Goal: Communication & Community: Answer question/provide support

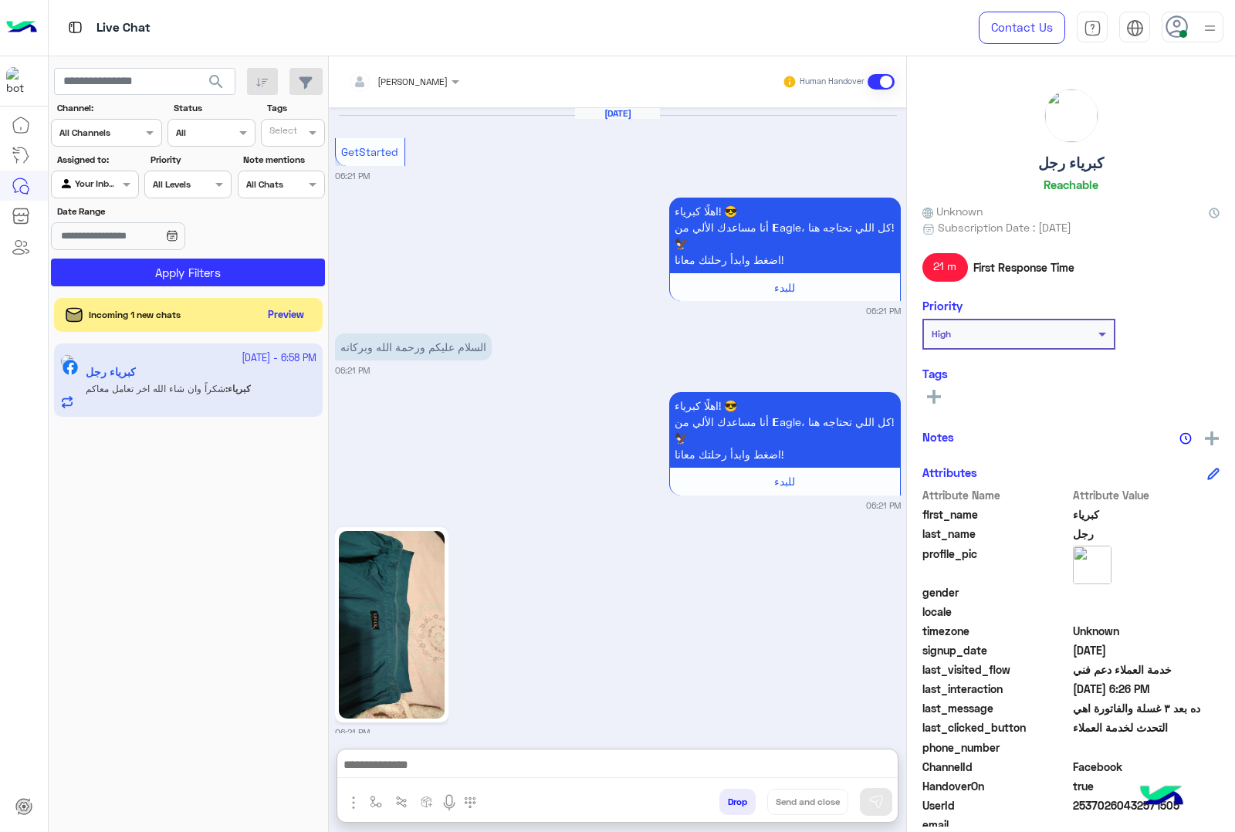
scroll to position [3374, 0]
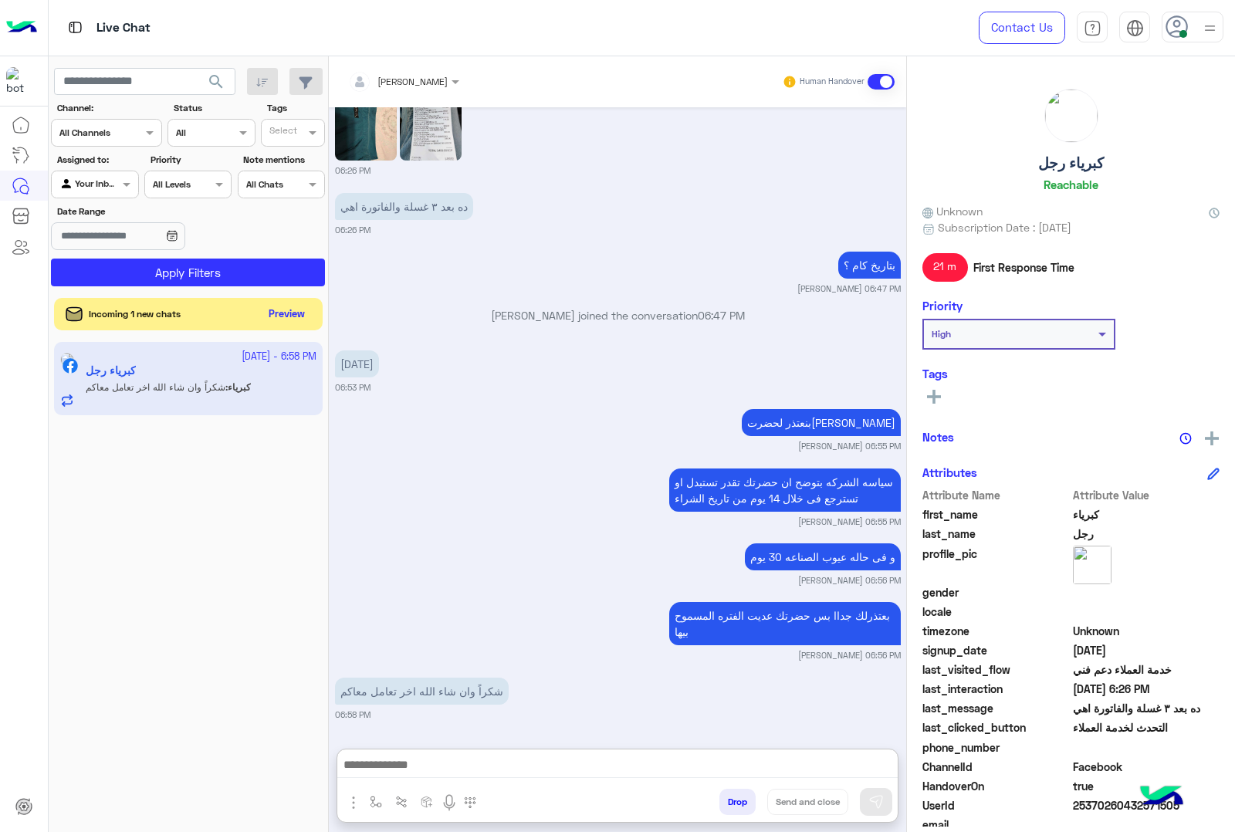
click at [300, 310] on button "Preview" at bounding box center [287, 314] width 48 height 21
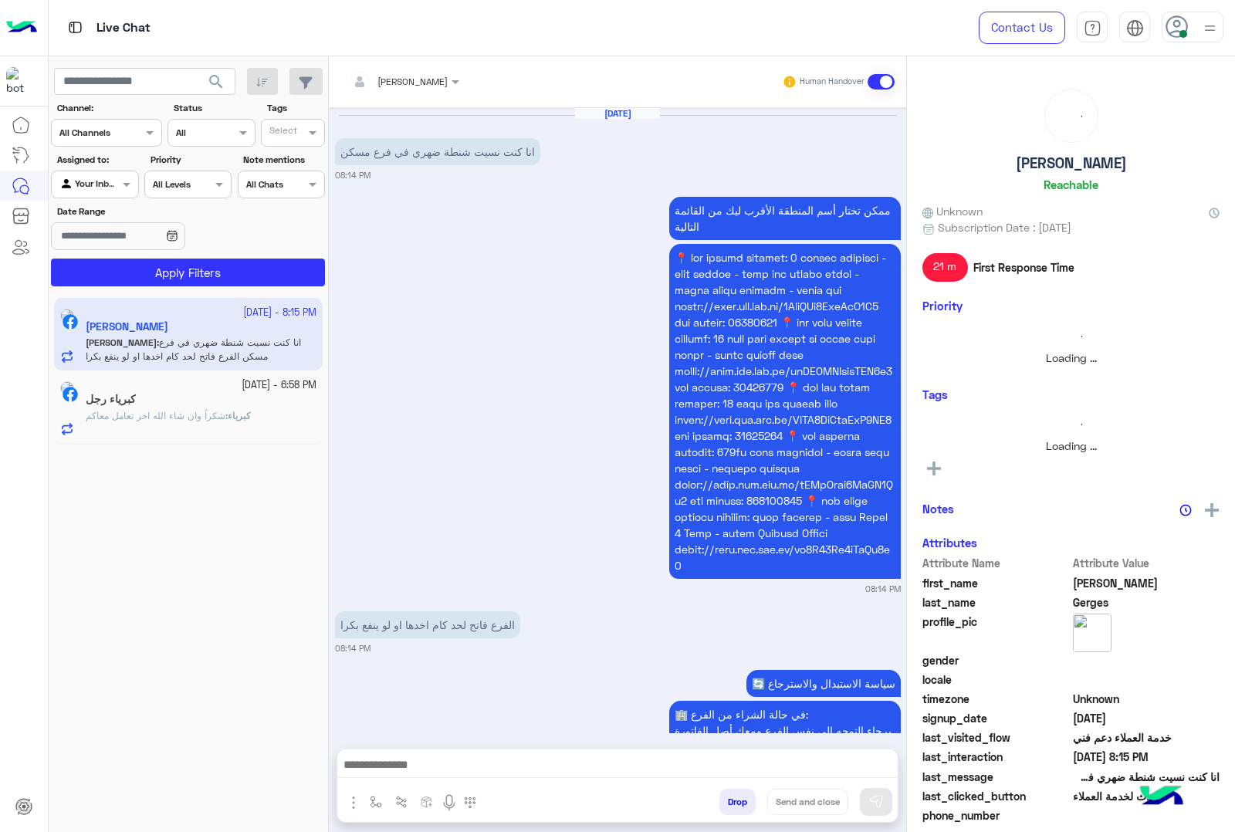
scroll to position [819, 0]
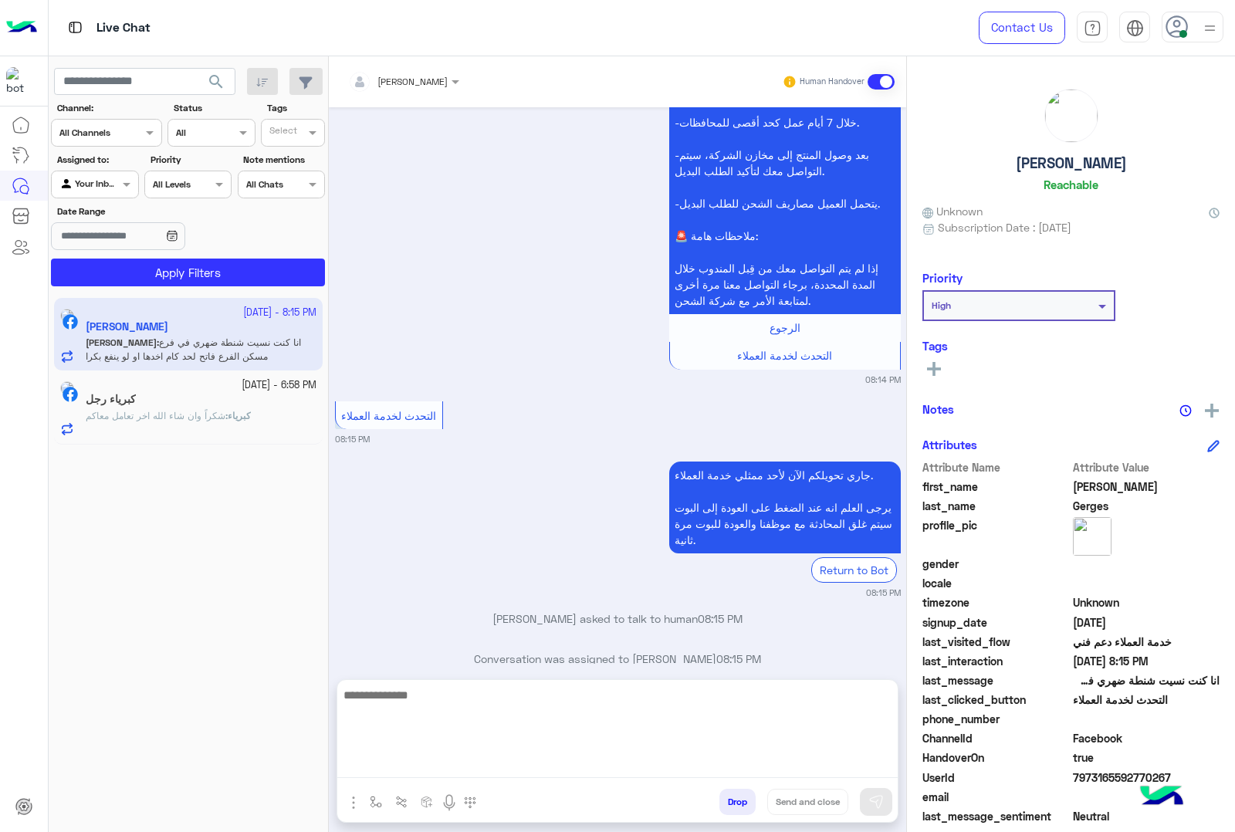
click at [553, 766] on textarea at bounding box center [617, 732] width 560 height 93
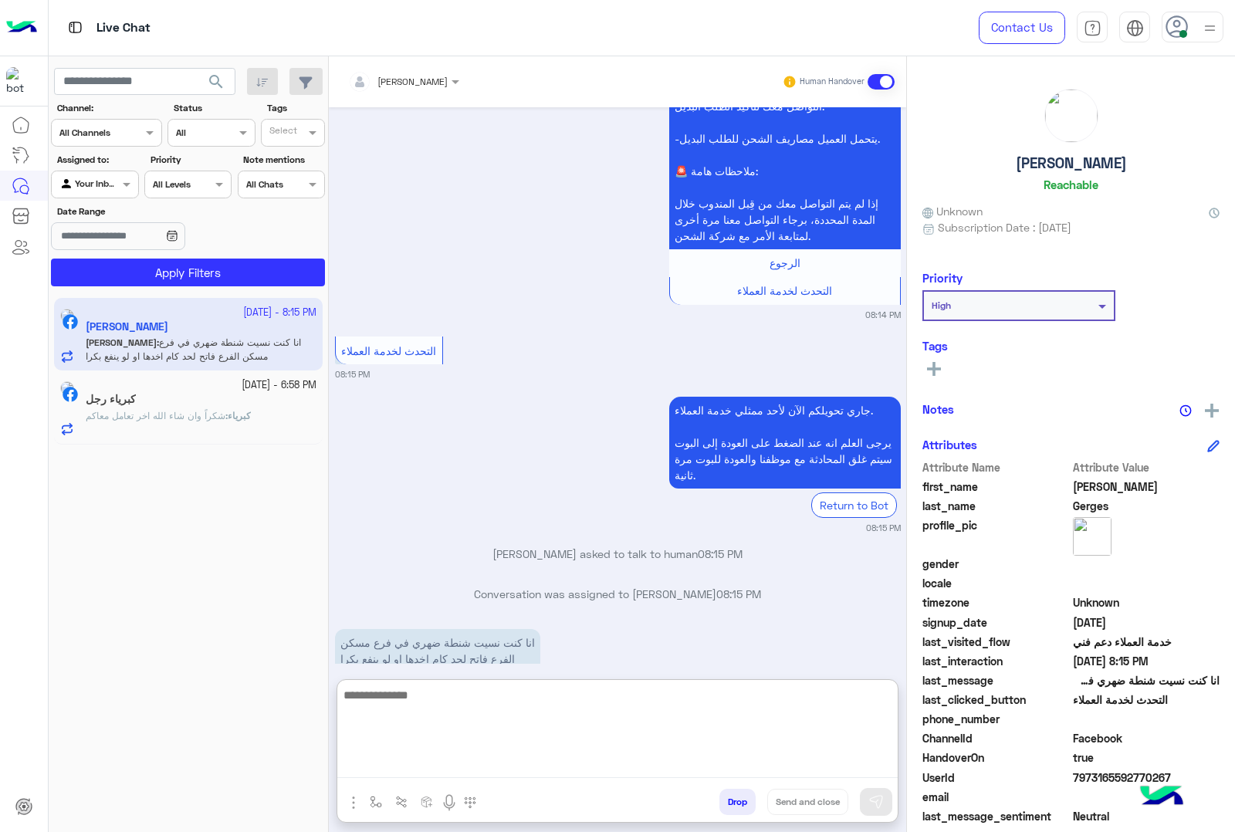
scroll to position [889, 0]
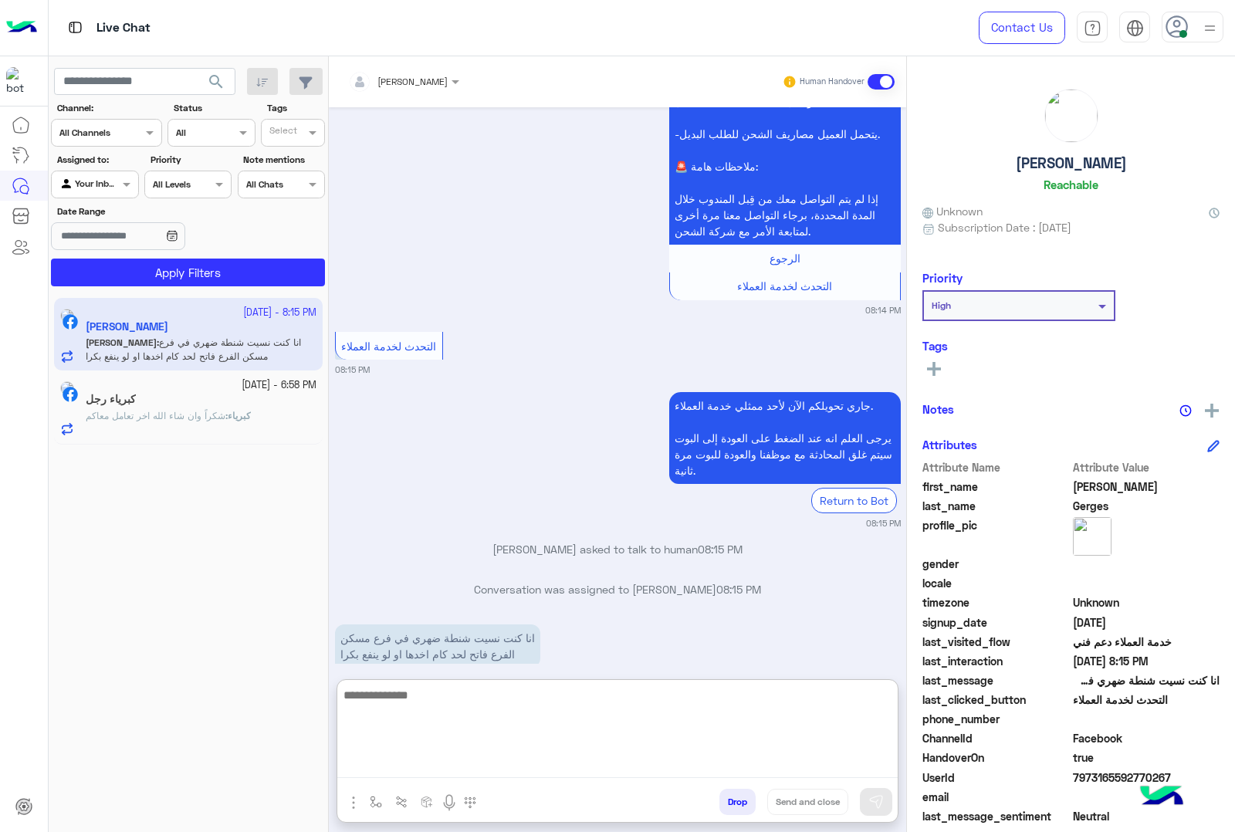
click at [614, 732] on textarea at bounding box center [617, 732] width 560 height 93
paste textarea "**********"
click at [844, 714] on textarea "**********" at bounding box center [617, 732] width 560 height 93
click at [746, 733] on textarea "**********" at bounding box center [617, 732] width 560 height 93
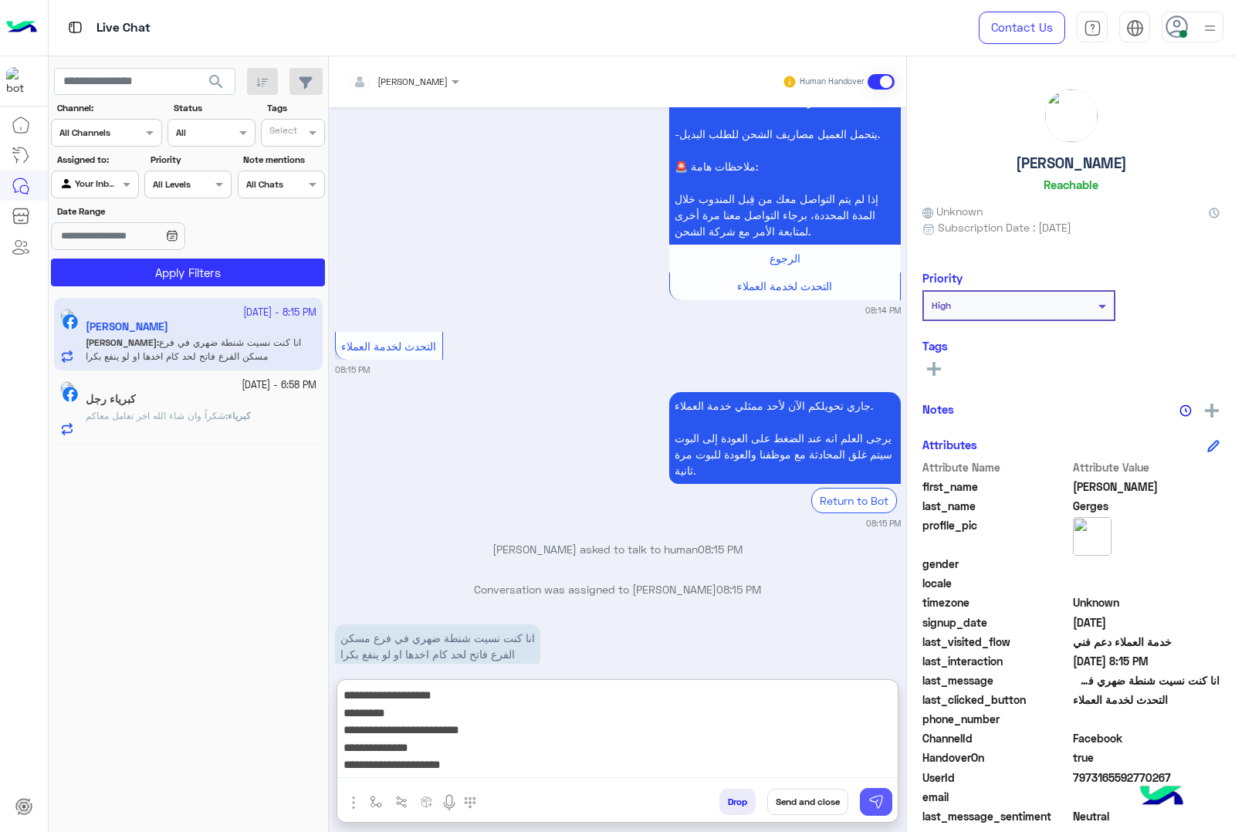
type textarea "**********"
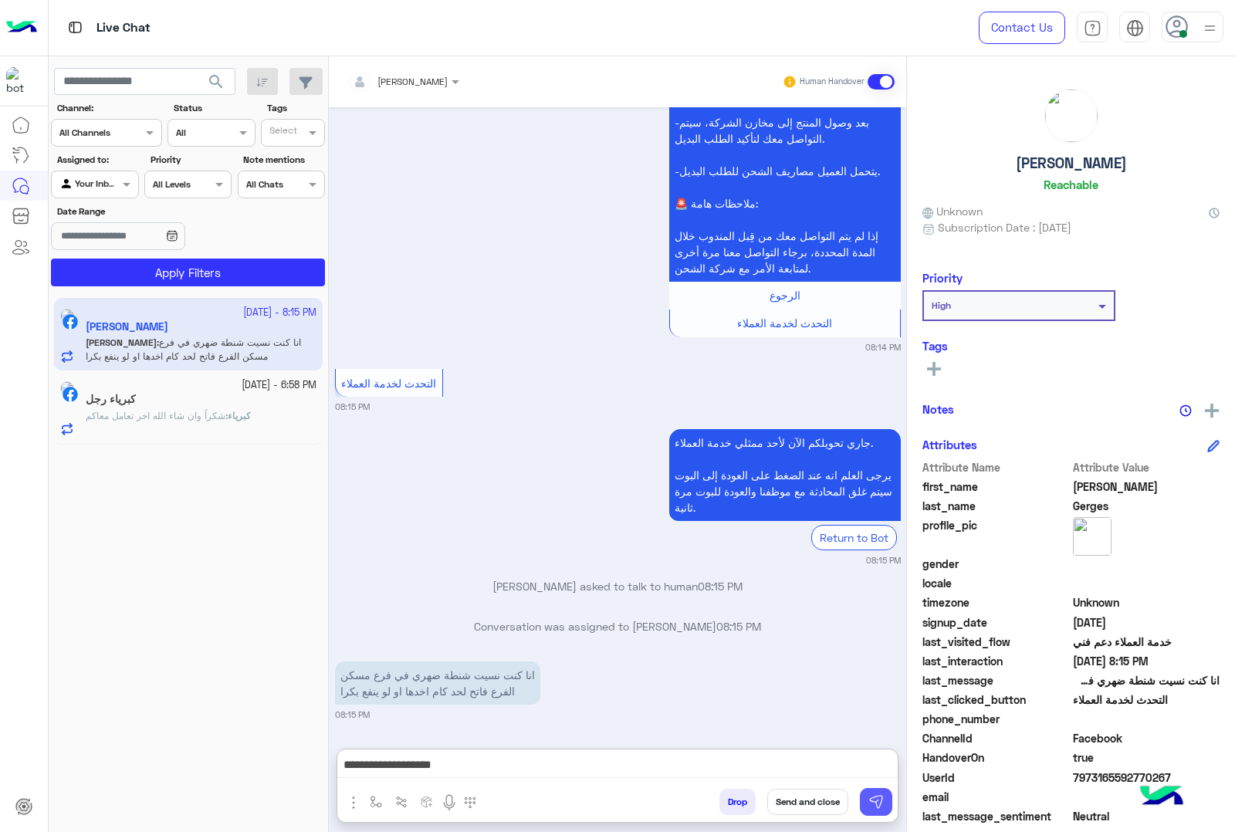
click at [885, 800] on button at bounding box center [876, 802] width 32 height 28
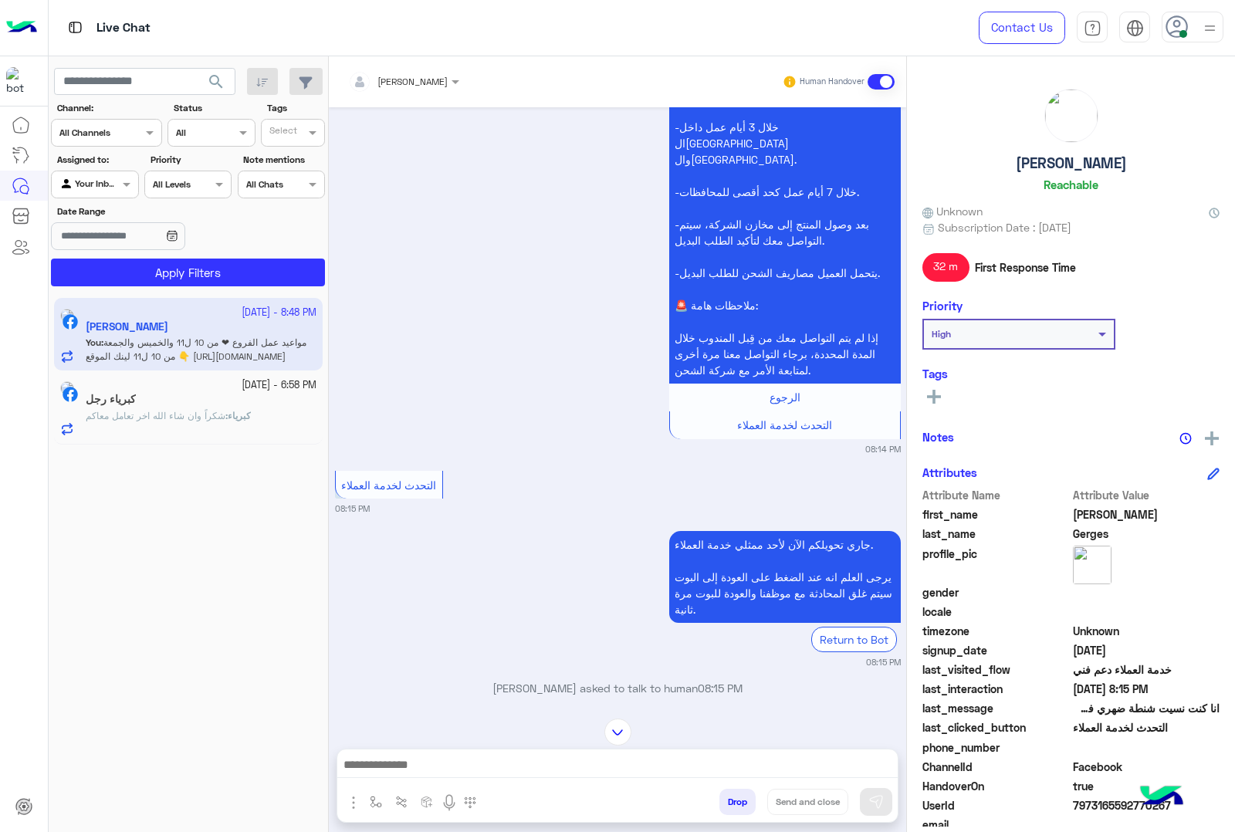
scroll to position [950, 0]
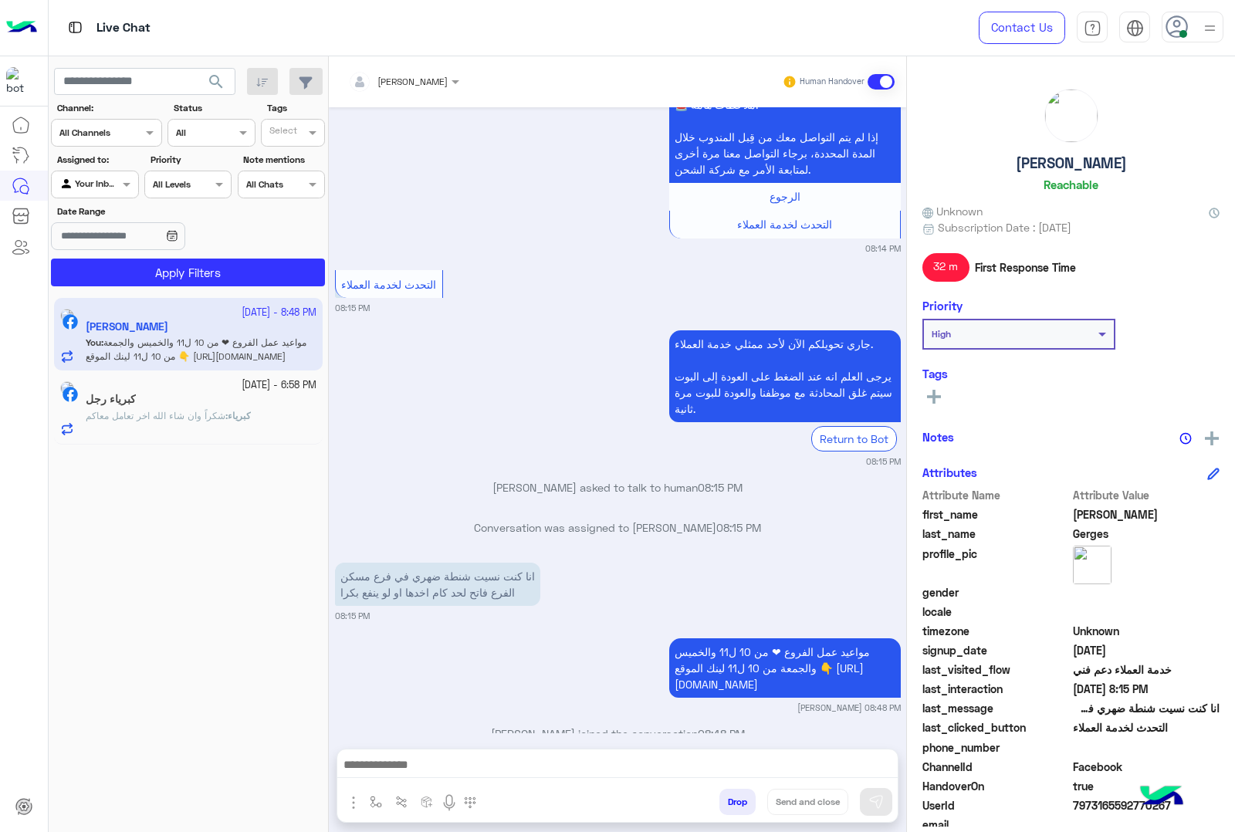
click at [207, 413] on span "شكراً وان شاء الله اخر تعامل معاكم" at bounding box center [156, 416] width 140 height 12
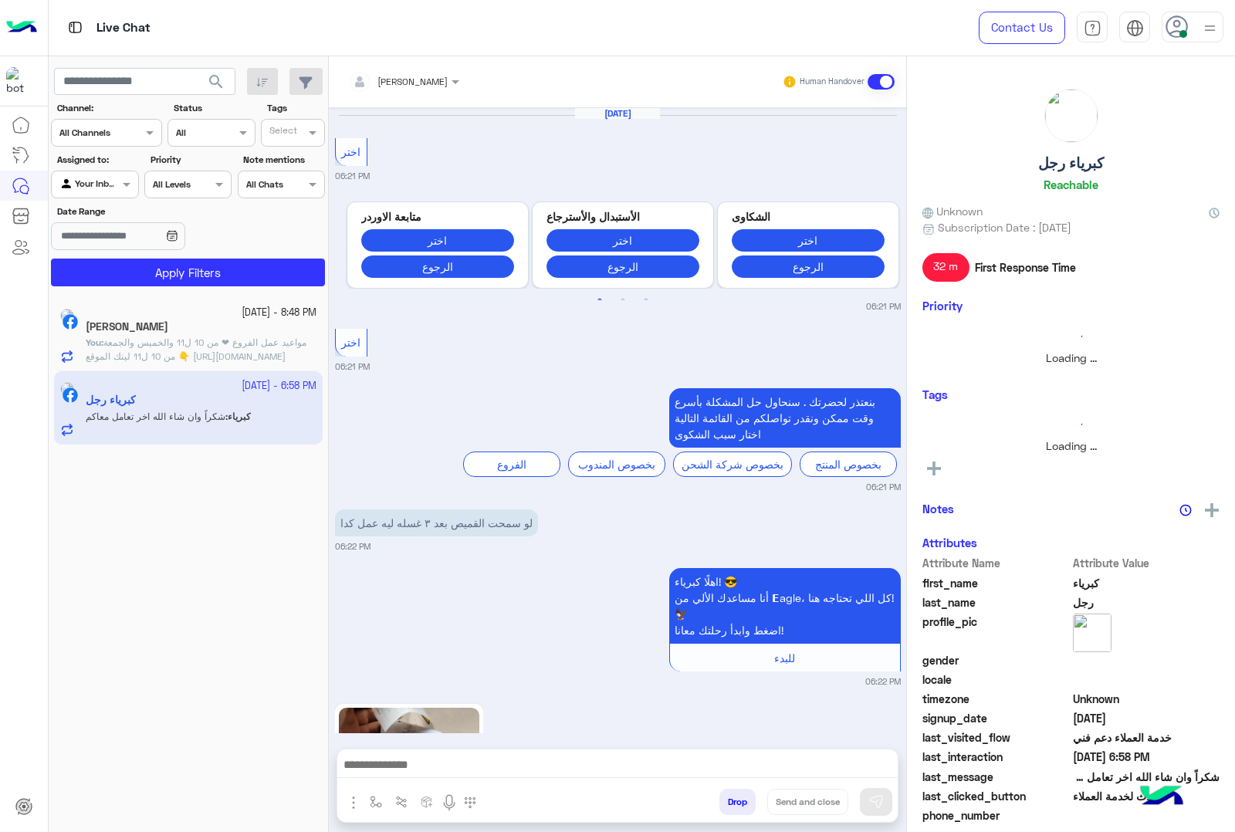
scroll to position [2389, 0]
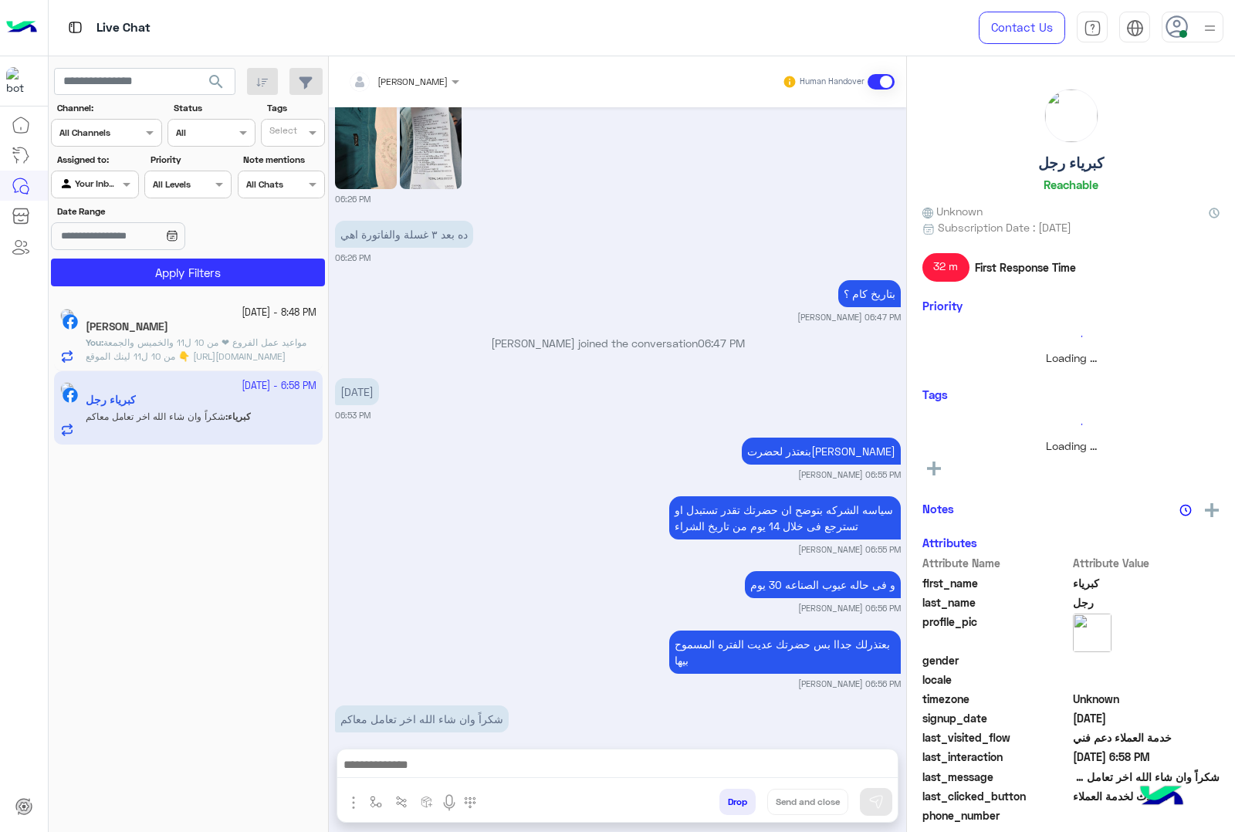
click at [1079, 159] on h5 "كبرياء رجل" at bounding box center [1071, 163] width 66 height 18
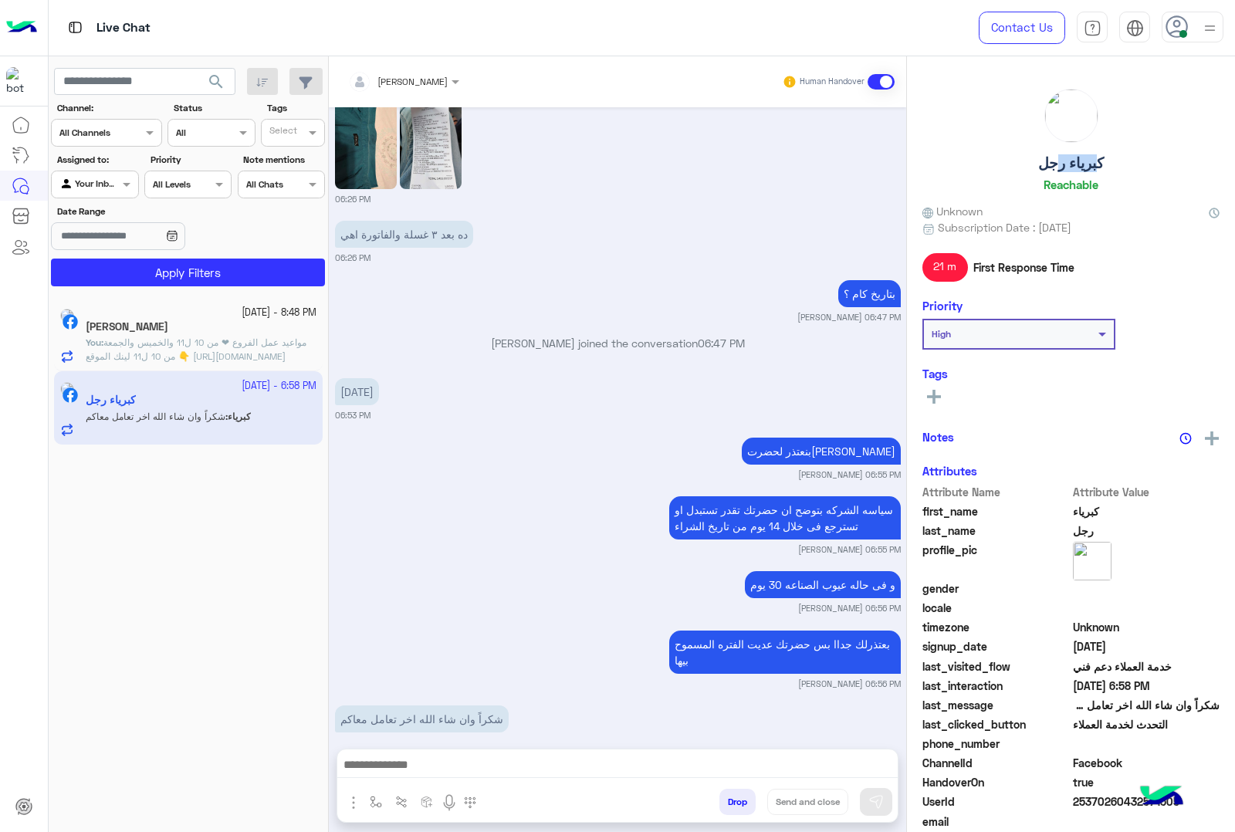
click at [1079, 159] on h5 "كبرياء رجل" at bounding box center [1071, 163] width 66 height 18
copy h5 "كبرياء رجل"
click at [1096, 801] on span "25370260432571505" at bounding box center [1146, 805] width 147 height 16
click at [1094, 805] on span "25370260432571505" at bounding box center [1146, 805] width 147 height 16
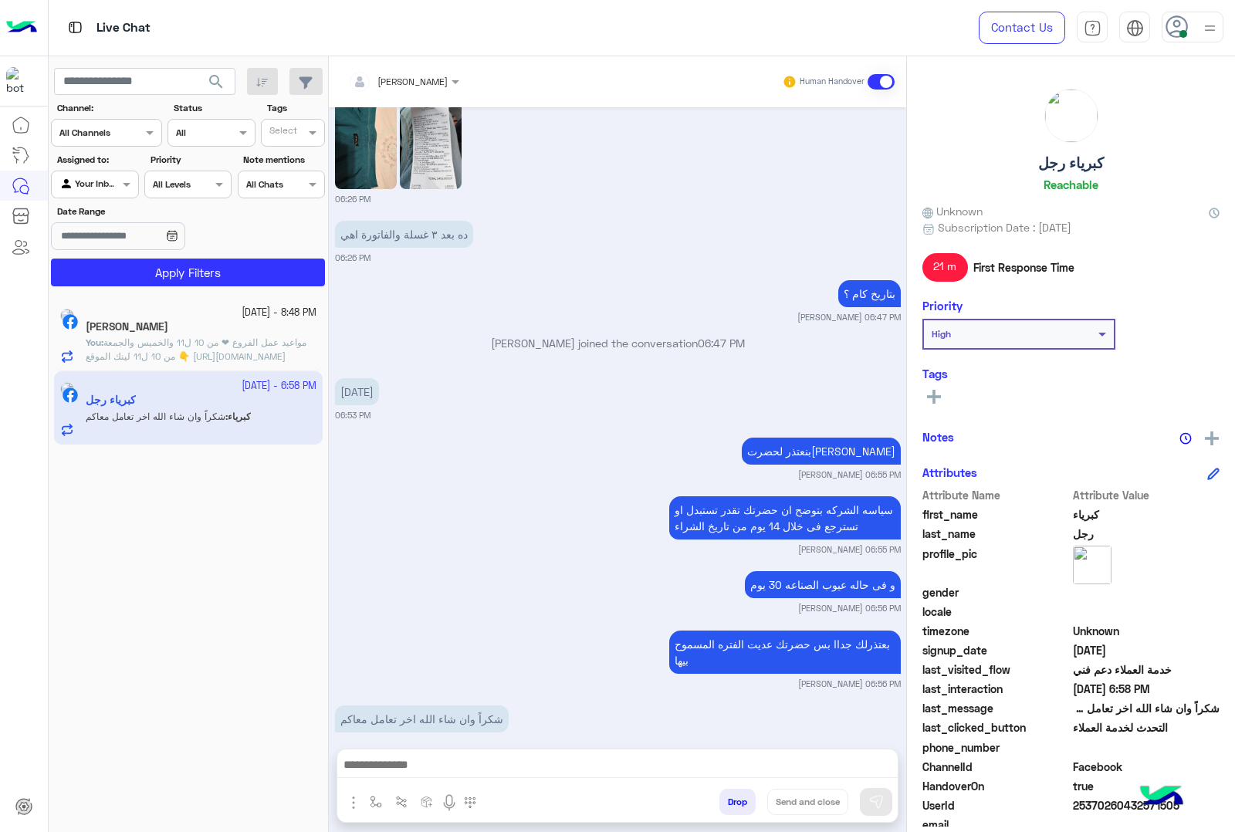
click at [1094, 805] on span "25370260432571505" at bounding box center [1146, 805] width 147 height 16
copy span "25370260432571505"
